Goal: Transaction & Acquisition: Purchase product/service

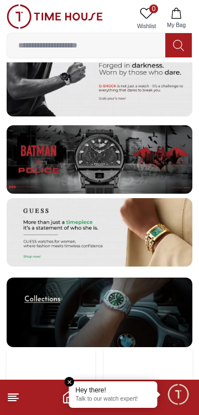
scroll to position [1981, 0]
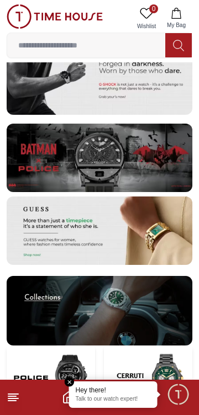
click at [89, 293] on img at bounding box center [100, 311] width 186 height 70
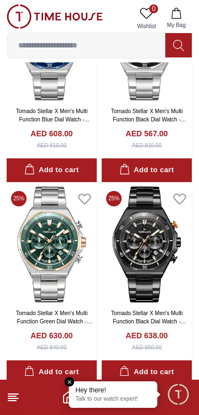
scroll to position [2012, 0]
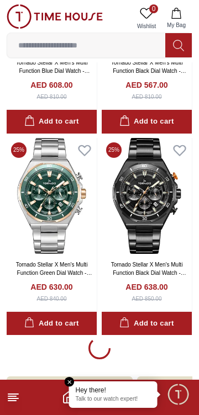
scroll to position [2133, 0]
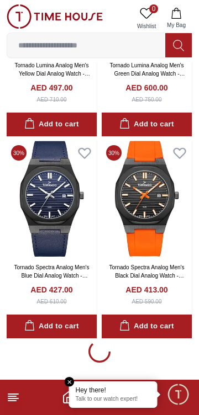
scroll to position [6096, 0]
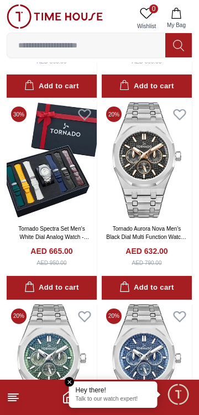
scroll to position [8365, 0]
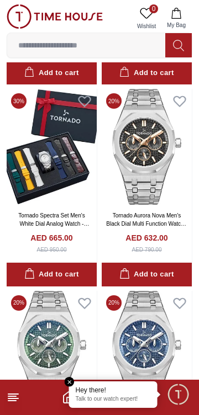
click at [30, 170] on img at bounding box center [52, 147] width 90 height 116
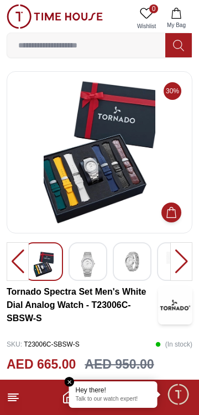
click at [90, 265] on img at bounding box center [88, 264] width 20 height 25
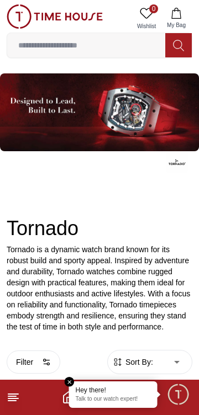
scroll to position [2158, 0]
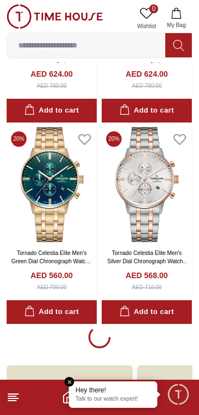
scroll to position [10146, 0]
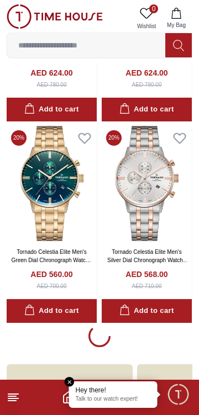
scroll to position [10208, 0]
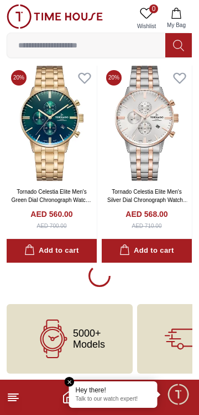
scroll to position [10208, 0]
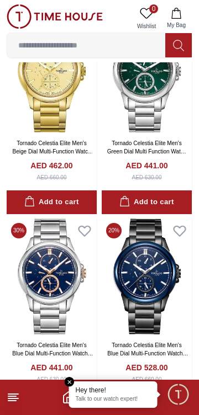
scroll to position [11467, 0]
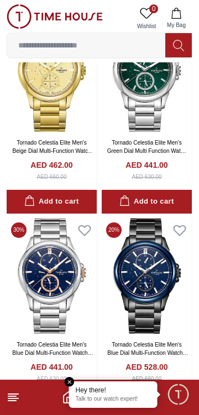
click at [10, 401] on line at bounding box center [12, 401] width 8 height 0
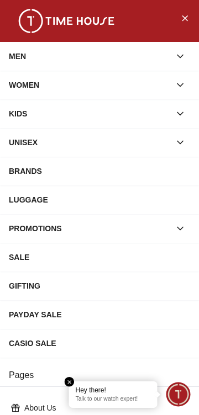
click at [137, 57] on div "MEN" at bounding box center [89, 56] width 161 height 20
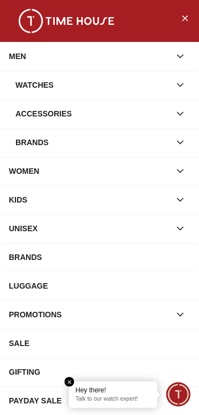
click at [178, 17] on button "Close Menu" at bounding box center [185, 18] width 18 height 18
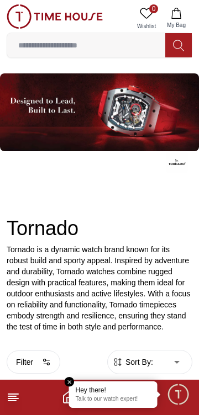
click at [69, 381] on em "Close tooltip" at bounding box center [70, 382] width 10 height 10
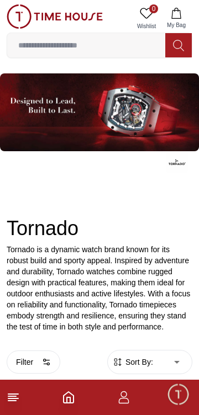
click at [68, 400] on icon "Home" at bounding box center [68, 397] width 13 height 13
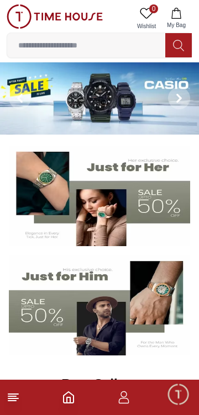
click at [56, 201] on img at bounding box center [99, 196] width 181 height 101
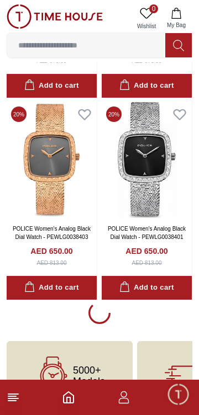
scroll to position [1831, 0]
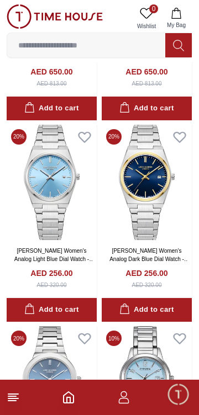
scroll to position [2018, 0]
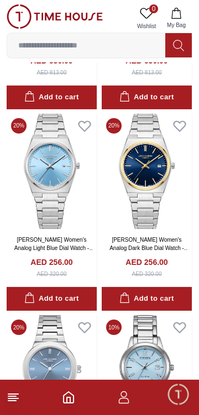
click at [38, 189] on img at bounding box center [52, 172] width 90 height 116
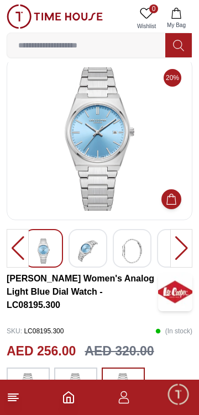
scroll to position [14, 0]
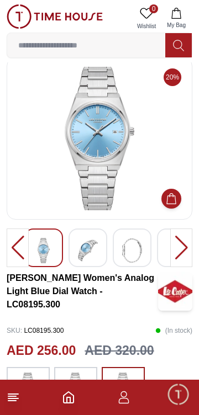
click at [82, 255] on img at bounding box center [88, 250] width 20 height 25
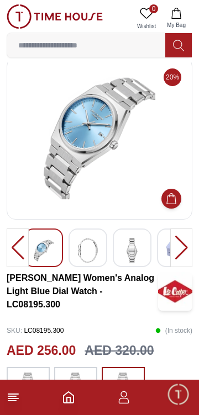
click at [92, 250] on img at bounding box center [88, 250] width 20 height 25
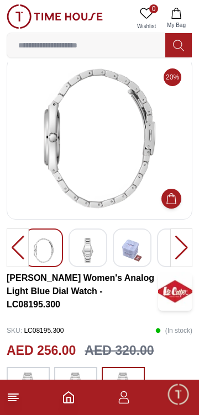
click at [140, 258] on img at bounding box center [132, 250] width 20 height 25
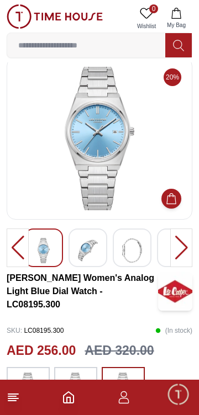
click at [133, 253] on img at bounding box center [132, 250] width 20 height 25
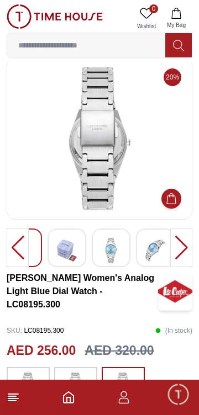
click at [112, 247] on img at bounding box center [111, 250] width 20 height 25
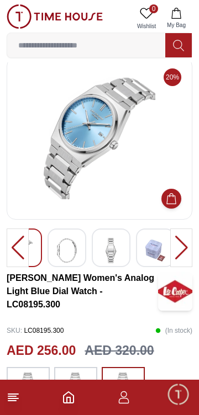
click at [68, 250] on img at bounding box center [67, 250] width 20 height 25
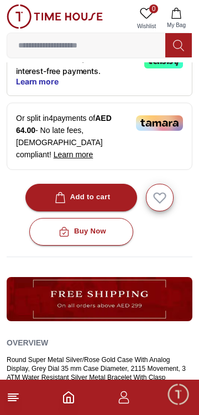
scroll to position [396, 0]
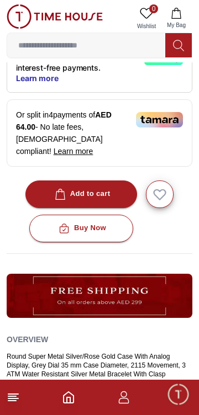
click at [60, 189] on icon "button" at bounding box center [60, 194] width 11 height 11
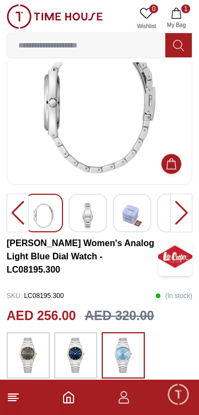
scroll to position [0, 0]
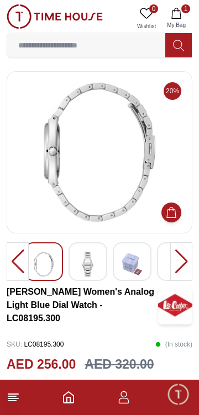
click at [14, 261] on div at bounding box center [18, 262] width 22 height 39
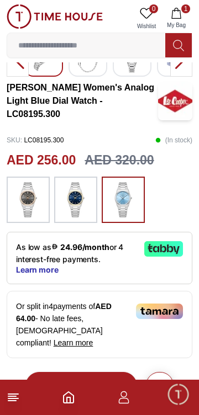
scroll to position [208, 0]
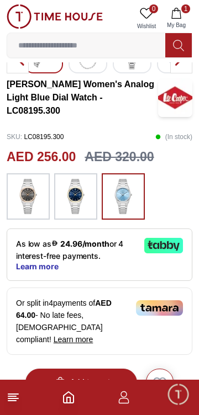
click at [158, 244] on icon at bounding box center [156, 246] width 6 height 6
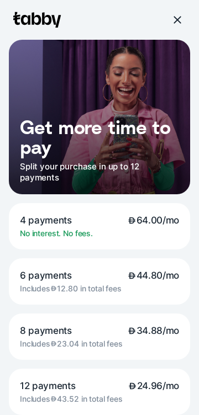
scroll to position [0, 0]
click at [177, 20] on div at bounding box center [177, 20] width 10 height 10
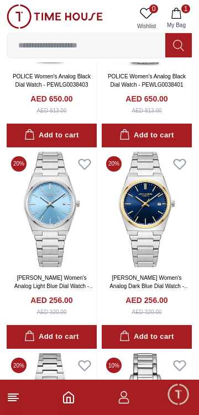
scroll to position [1981, 0]
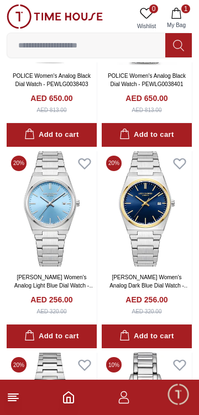
click at [40, 219] on img at bounding box center [52, 209] width 90 height 116
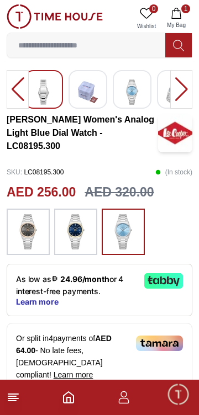
scroll to position [172, 0]
click at [72, 235] on img at bounding box center [76, 231] width 28 height 35
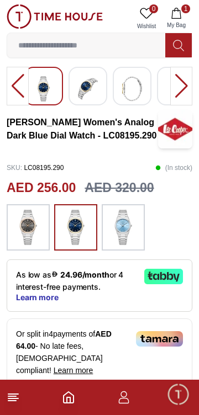
scroll to position [184, 0]
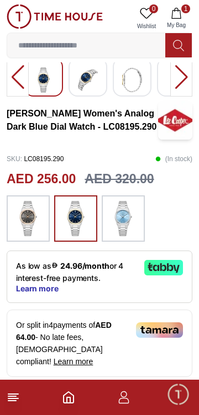
click at [24, 230] on img at bounding box center [28, 218] width 28 height 35
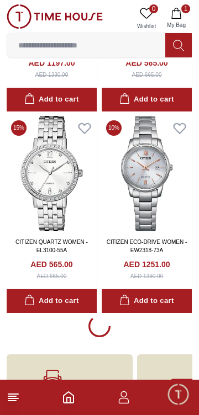
scroll to position [5855, 0]
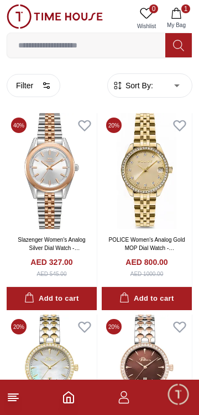
click at [182, 398] on span "Minimize live chat window" at bounding box center [178, 394] width 32 height 32
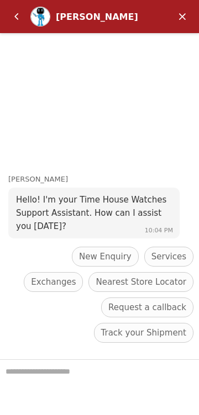
click at [8, 20] on em "Back" at bounding box center [17, 17] width 22 height 22
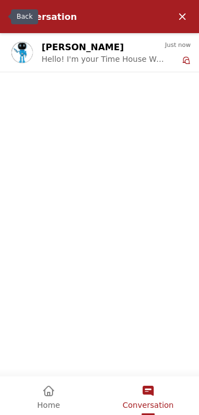
click at [48, 397] on em "Home" at bounding box center [48, 391] width 13 height 13
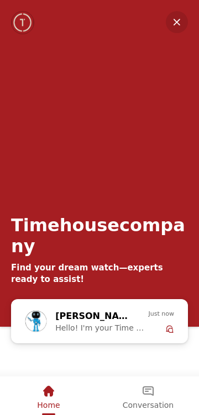
click at [155, 399] on div "Conversation" at bounding box center [148, 391] width 51 height 19
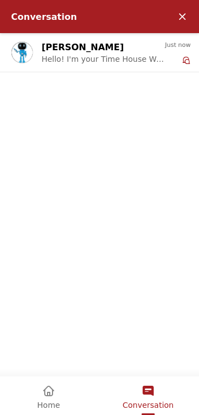
click at [184, 13] on em "Minimize" at bounding box center [182, 17] width 22 height 22
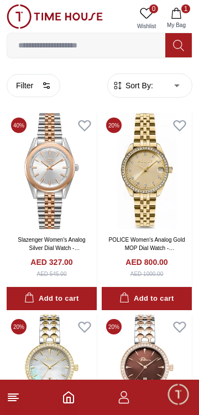
click at [15, 23] on img at bounding box center [55, 16] width 96 height 24
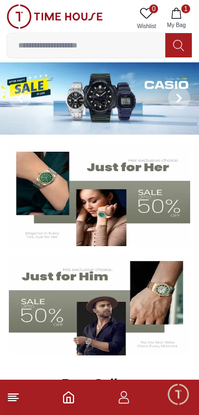
click at [24, 12] on img at bounding box center [55, 16] width 96 height 24
click at [182, 15] on icon "button" at bounding box center [176, 13] width 11 height 11
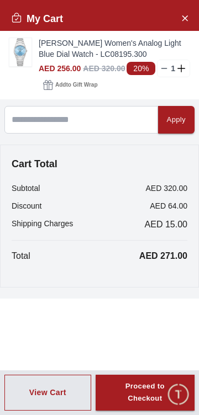
click at [36, 191] on p "Subtotal" at bounding box center [26, 188] width 28 height 11
click at [177, 18] on button "Close Account" at bounding box center [185, 18] width 18 height 18
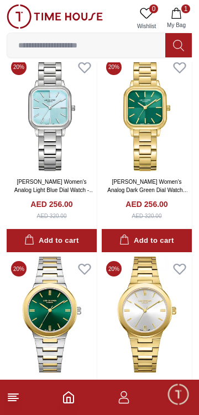
scroll to position [3809, 0]
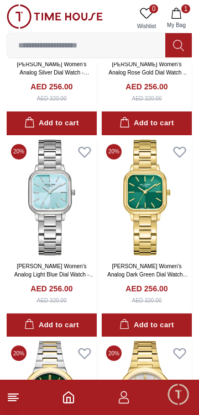
click at [129, 399] on icon "button" at bounding box center [123, 397] width 13 height 13
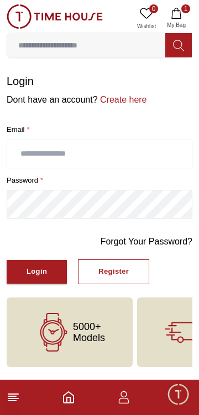
click at [120, 276] on div "Register" at bounding box center [113, 272] width 30 height 13
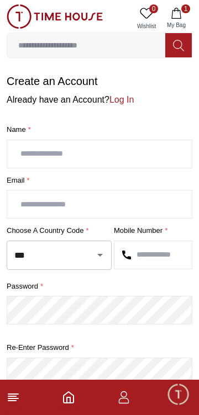
click at [35, 150] on input "text" at bounding box center [99, 154] width 184 height 28
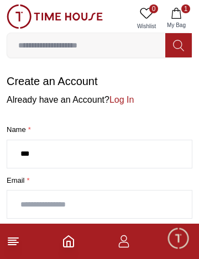
type input "****"
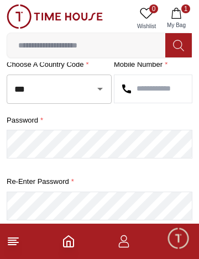
scroll to position [149, 0]
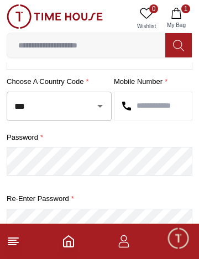
click at [102, 110] on icon "Open" at bounding box center [99, 105] width 13 height 13
type input "****"
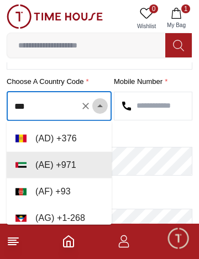
click at [100, 106] on icon "Close" at bounding box center [100, 105] width 6 height 3
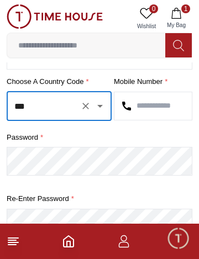
click at [79, 106] on button "Clear" at bounding box center [85, 105] width 15 height 15
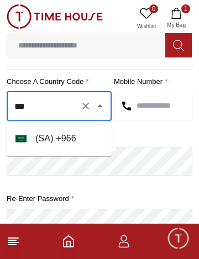
click at [49, 140] on li "( [GEOGRAPHIC_DATA] ) + 966" at bounding box center [59, 138] width 105 height 27
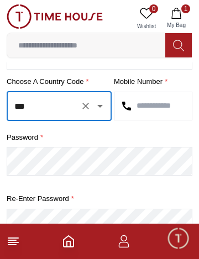
type input "***"
click at [152, 109] on input "text" at bounding box center [152, 106] width 77 height 28
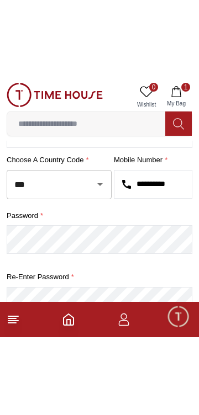
scroll to position [0, 1]
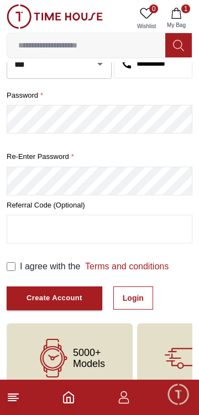
type input "**********"
click at [39, 289] on button "Create Account" at bounding box center [55, 299] width 96 height 24
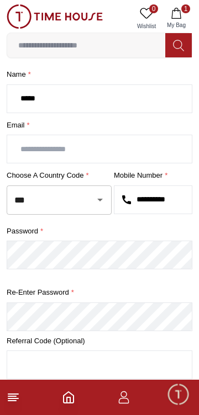
scroll to position [0, 0]
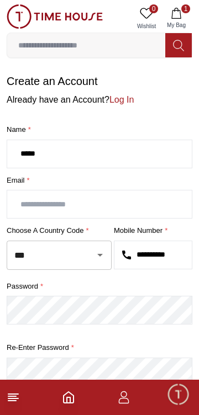
click at [140, 206] on input "text" at bounding box center [99, 205] width 184 height 28
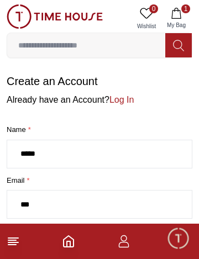
type input "**********"
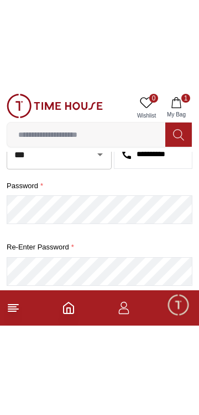
scroll to position [192, 0]
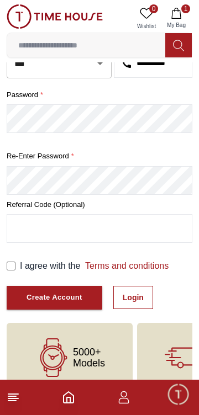
click at [39, 304] on button "Create Account" at bounding box center [55, 298] width 96 height 24
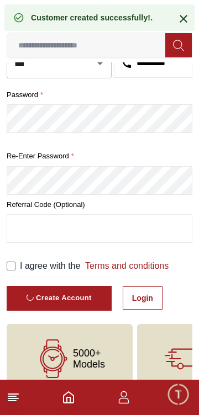
scroll to position [46, 0]
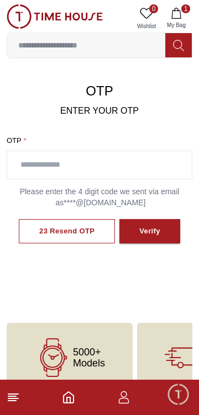
click at [35, 160] on input "text" at bounding box center [99, 165] width 184 height 28
type input "****"
click at [151, 232] on div "Verify" at bounding box center [149, 231] width 21 height 13
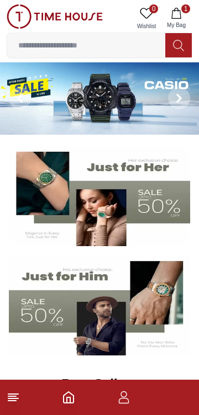
click at [55, 189] on img at bounding box center [99, 196] width 181 height 101
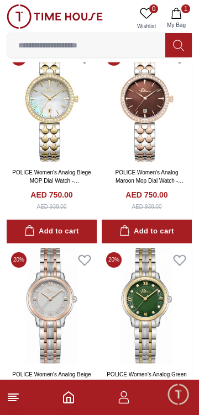
scroll to position [269, 0]
click at [45, 160] on img at bounding box center [52, 104] width 90 height 116
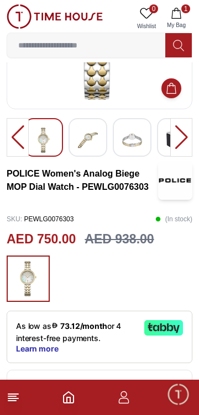
scroll to position [124, 0]
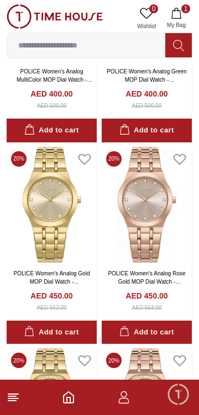
scroll to position [1181, 0]
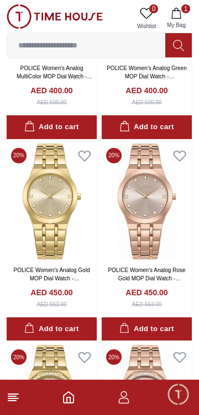
click at [36, 196] on img at bounding box center [52, 202] width 90 height 116
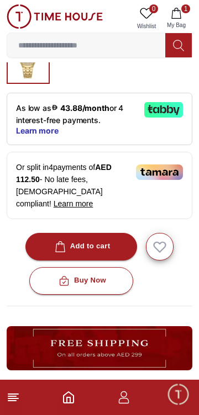
scroll to position [344, 0]
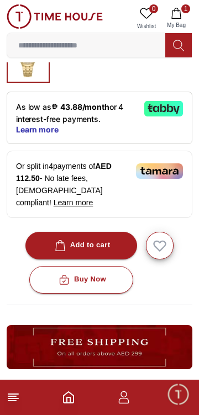
click at [65, 239] on div "Add to cart" at bounding box center [81, 245] width 58 height 13
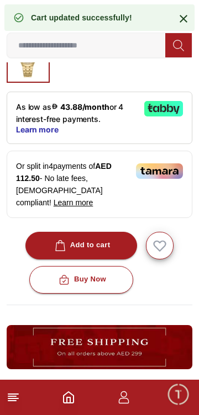
click at [67, 275] on icon "button" at bounding box center [64, 280] width 11 height 11
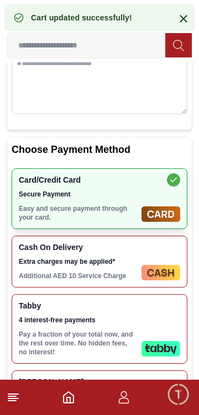
scroll to position [133, 0]
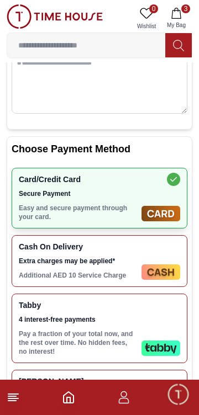
click at [36, 201] on div "Card/Credit Card Secure Payment Easy and secure payment through your card." at bounding box center [78, 198] width 118 height 46
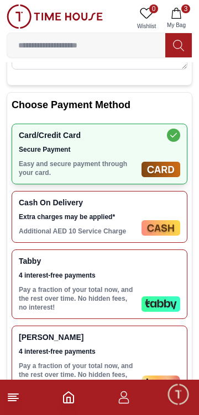
scroll to position [184, 0]
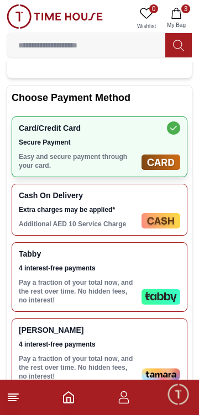
click at [157, 150] on div "Card/Credit Card Secure Payment Easy and secure payment through your card." at bounding box center [100, 147] width 176 height 61
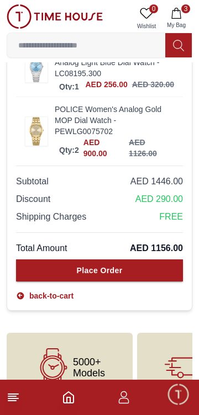
click at [70, 260] on button "Place Order" at bounding box center [99, 271] width 167 height 22
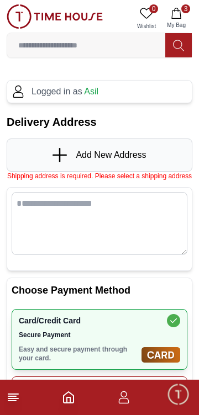
scroll to position [0, 0]
click at [59, 155] on icon at bounding box center [59, 156] width 14 height 2
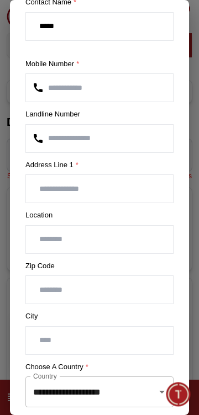
scroll to position [64, 0]
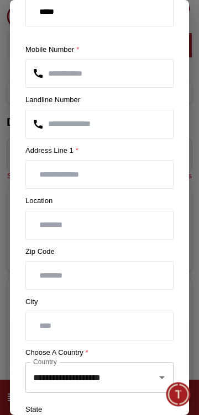
click at [48, 227] on input "text" at bounding box center [99, 226] width 147 height 28
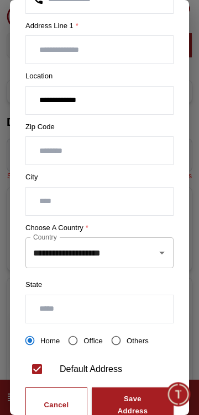
scroll to position [194, 0]
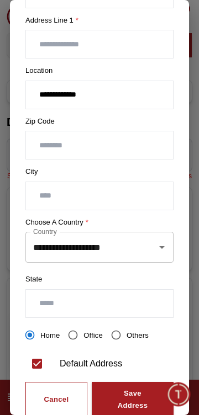
type input "**********"
click at [59, 251] on input "**********" at bounding box center [83, 247] width 107 height 21
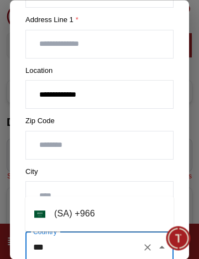
click at [57, 205] on li "( [GEOGRAPHIC_DATA] ) + 966" at bounding box center [99, 214] width 148 height 27
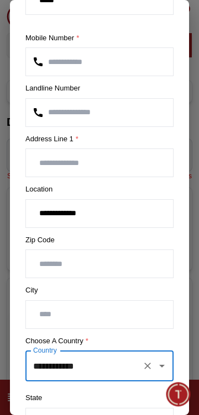
scroll to position [0, 0]
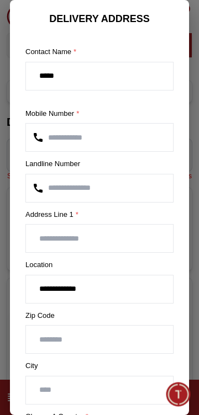
type input "**********"
click at [67, 80] on input "****" at bounding box center [99, 76] width 147 height 28
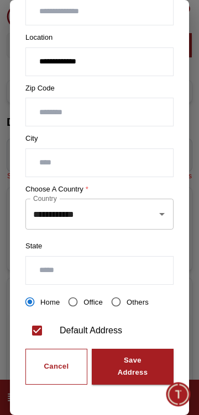
type input "****"
click at [135, 372] on div "Save Address" at bounding box center [133, 367] width 42 height 25
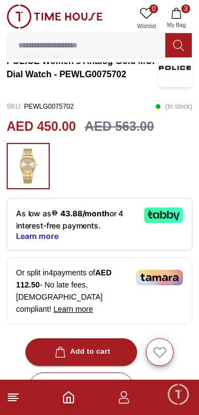
scroll to position [239, 0]
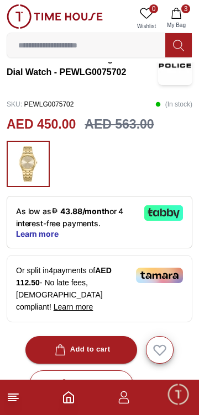
click at [38, 231] on span "Learn more" at bounding box center [37, 234] width 43 height 9
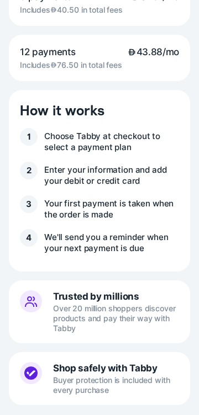
scroll to position [336, 0]
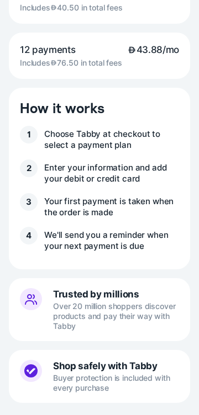
scroll to position [1181, 0]
